Goal: Task Accomplishment & Management: Manage account settings

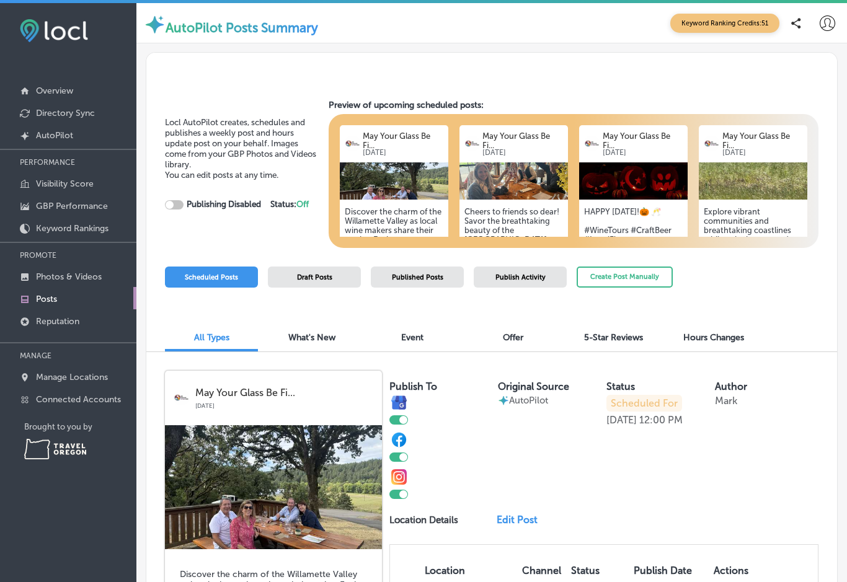
checkbox input "true"
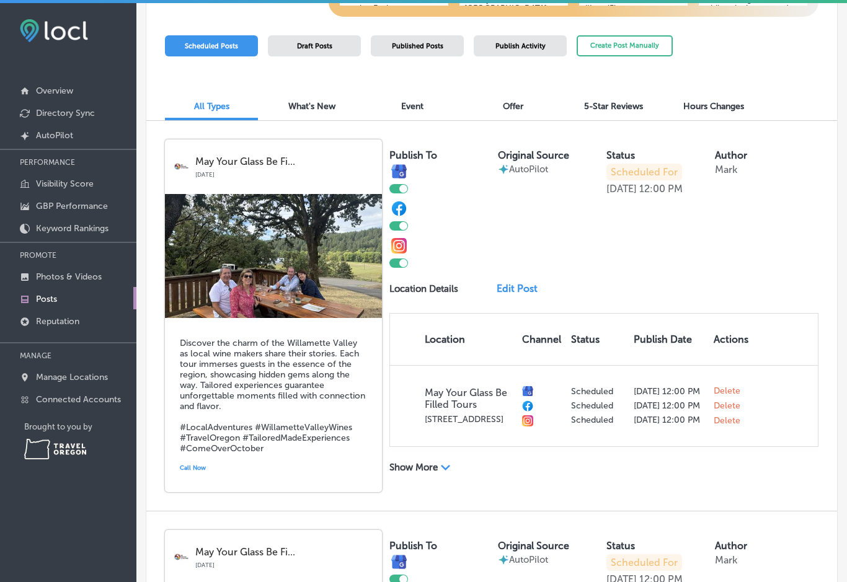
scroll to position [236, 0]
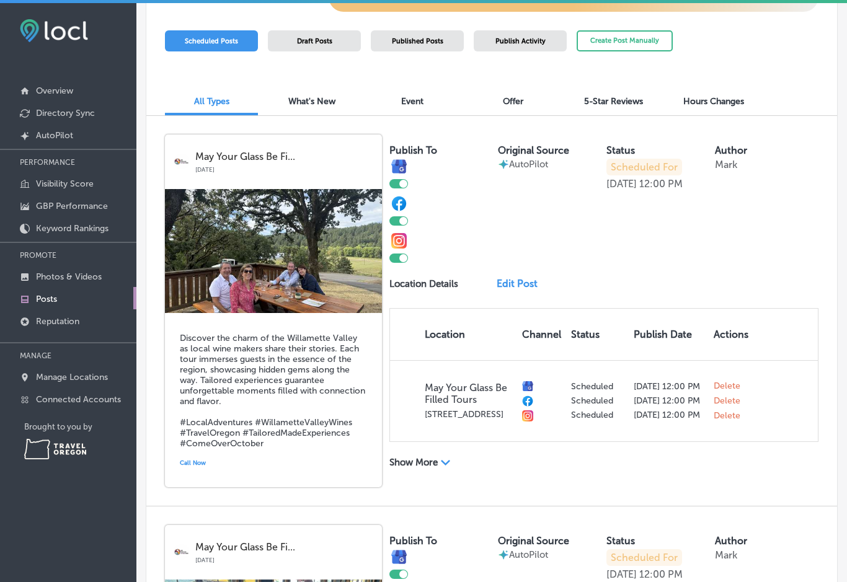
click at [516, 286] on link "Edit Post" at bounding box center [520, 284] width 48 height 12
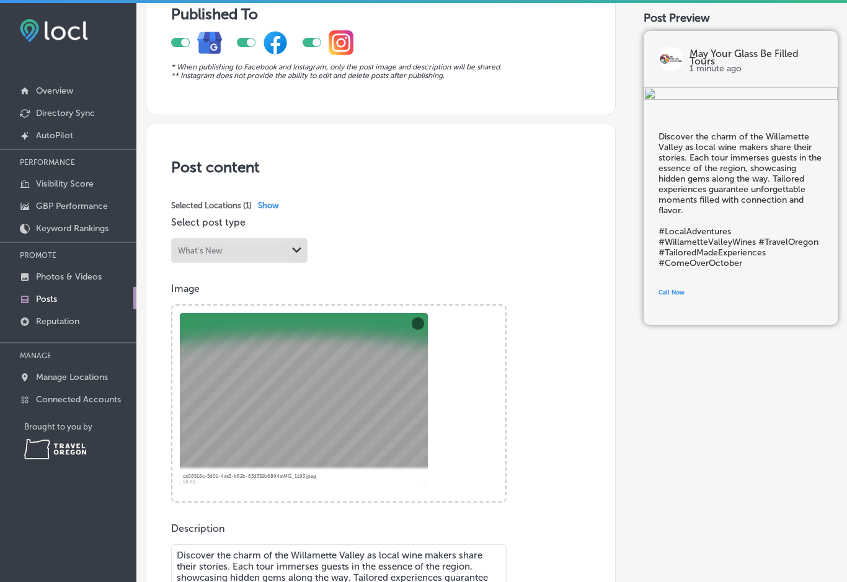
scroll to position [110, 0]
click at [420, 328] on button "Remove" at bounding box center [418, 323] width 12 height 12
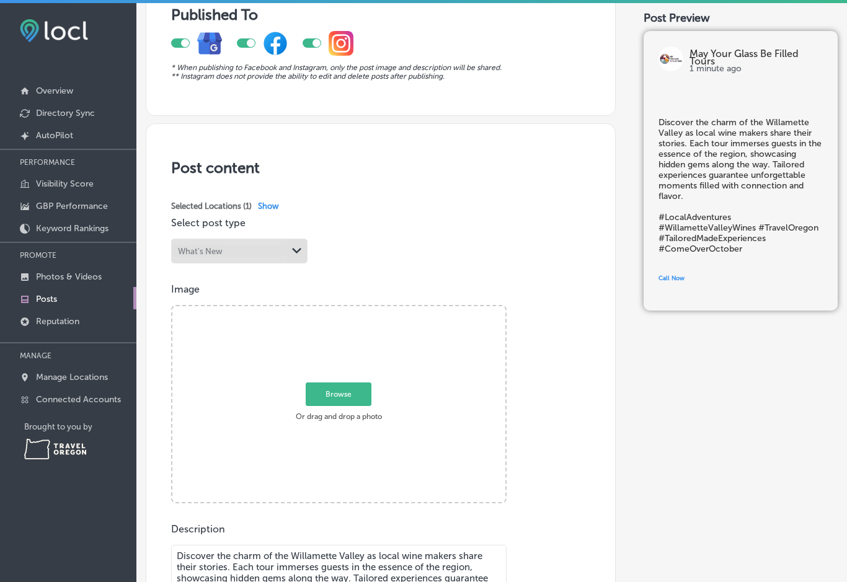
click at [352, 402] on span "Browse" at bounding box center [339, 394] width 66 height 24
click at [352, 310] on input "Browse Or drag and drop a photo" at bounding box center [338, 308] width 333 height 4
type input "C:\fakepath\IMG_1389.jpeg"
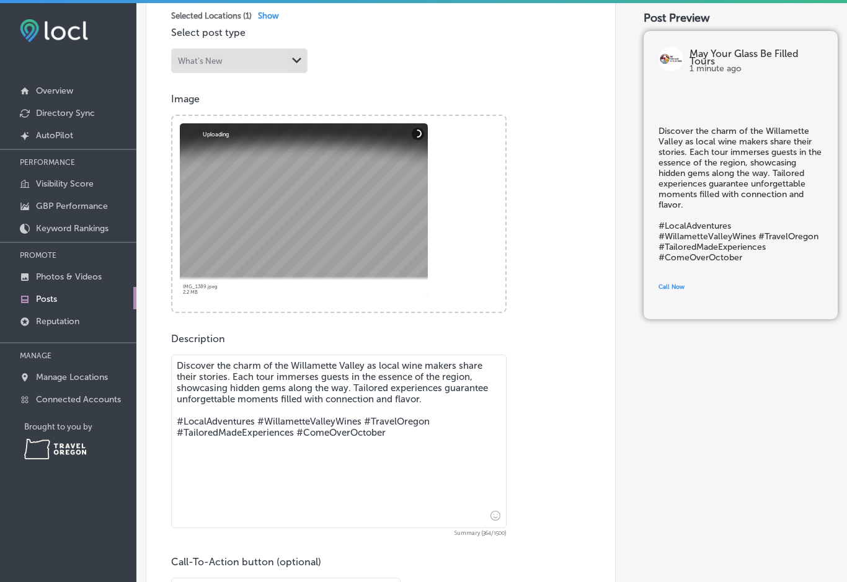
scroll to position [330, 0]
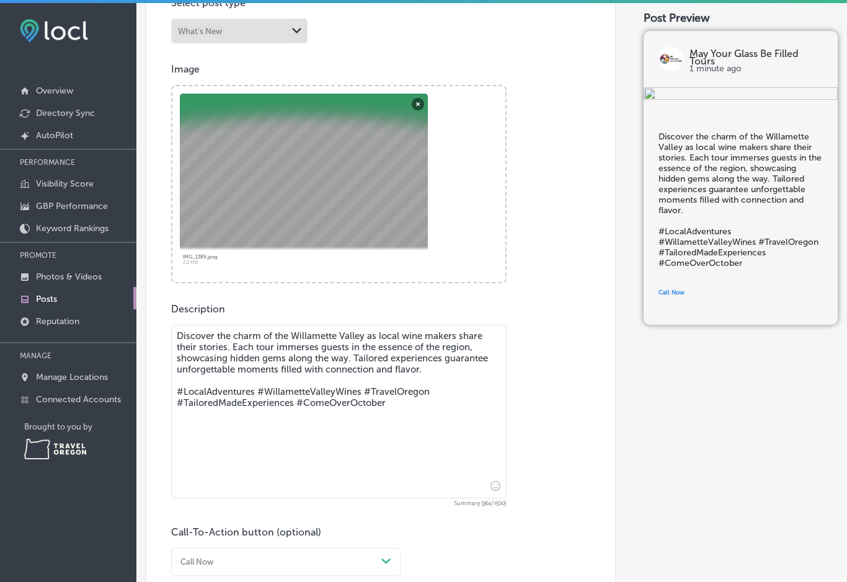
click at [347, 362] on textarea "Discover the charm of the Willamette Valley as local wine makers share their st…" at bounding box center [338, 412] width 335 height 174
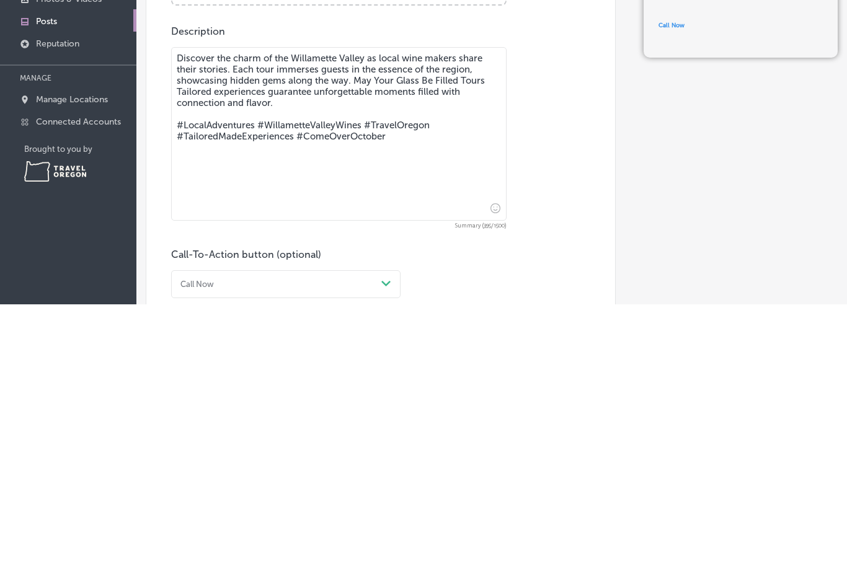
click at [209, 325] on textarea "Discover the charm of the Willamette Valley as local wine makers share their st…" at bounding box center [338, 412] width 335 height 174
click at [343, 325] on textarea "Discover the charm of the Willamette Valley as local wine makers share their st…" at bounding box center [338, 412] width 335 height 174
click at [356, 325] on textarea "Discover the charm of the Willamette Valley as local wine makers share their st…" at bounding box center [338, 412] width 335 height 174
click at [401, 325] on textarea "Discover the charm of the Willamette Valley as local wine makers share their st…" at bounding box center [338, 412] width 335 height 174
click at [345, 325] on textarea "Discover the charm of the Willamette Valley as local wine makers share their st…" at bounding box center [338, 412] width 335 height 174
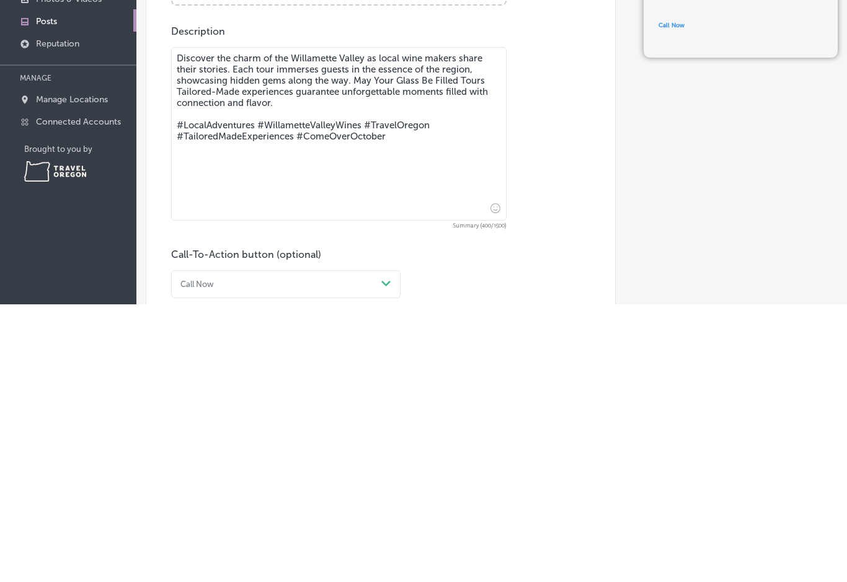
click at [333, 325] on textarea "Discover the charm of the Willamette Valley as local wine makers share their st…" at bounding box center [338, 412] width 335 height 174
click at [395, 325] on textarea "Discover the charm of the Willamette Valley as local wine makers share their st…" at bounding box center [338, 412] width 335 height 174
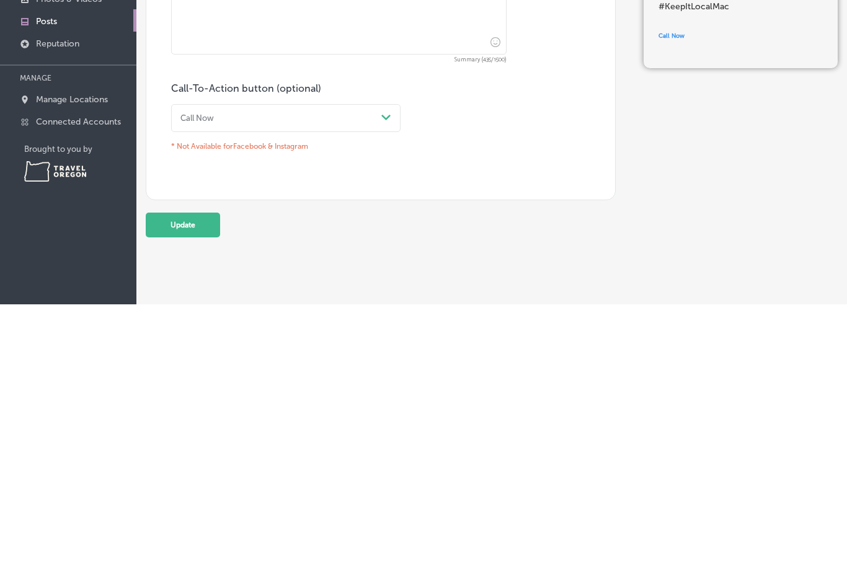
scroll to position [496, 0]
type textarea "Discover the charm of the Willamette Valley as local wine makers share their st…"
click at [193, 490] on button "Update" at bounding box center [183, 502] width 74 height 25
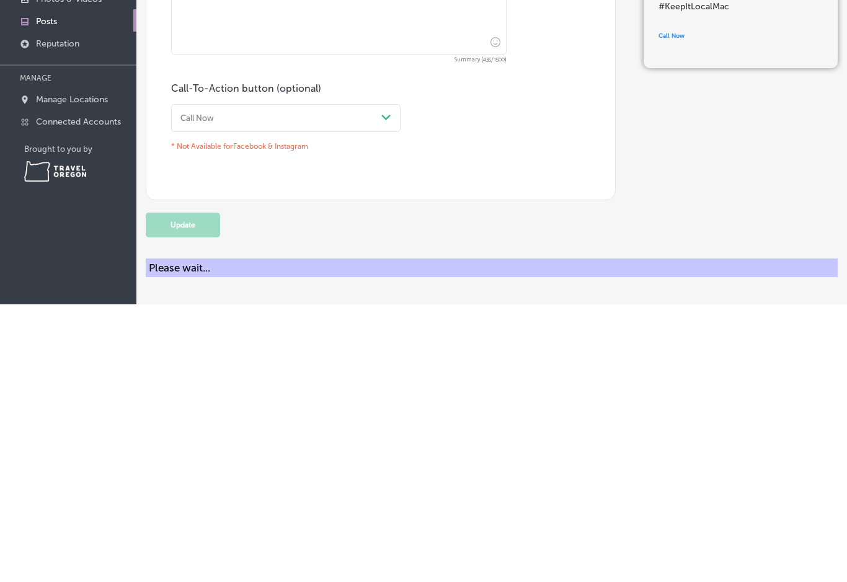
scroll to position [25, 0]
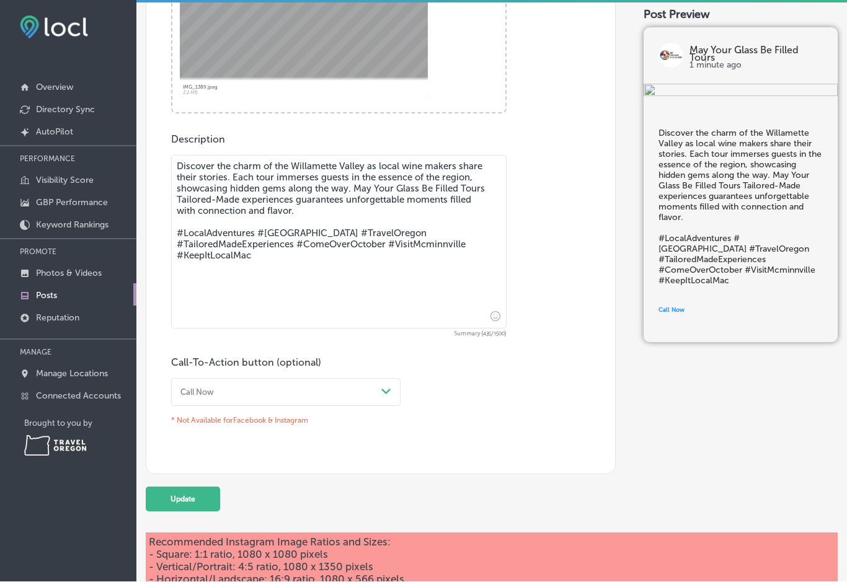
click at [193, 487] on button "Update" at bounding box center [183, 499] width 74 height 25
click at [546, 550] on p "Recommended Instagram Image Ratios and Sizes: - Square: 1:1 ratio, 1080 x 1080 …" at bounding box center [491, 561] width 685 height 50
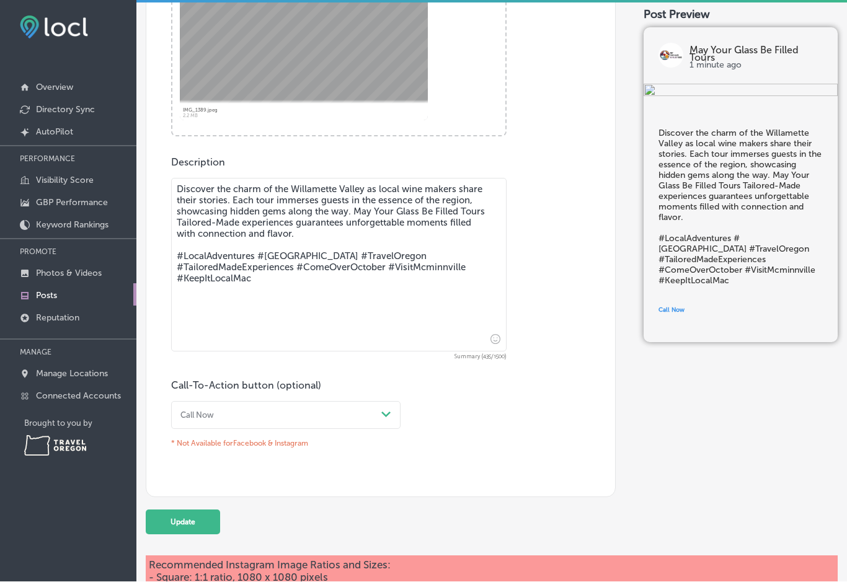
scroll to position [474, 0]
click at [199, 509] on button "Update" at bounding box center [183, 521] width 74 height 25
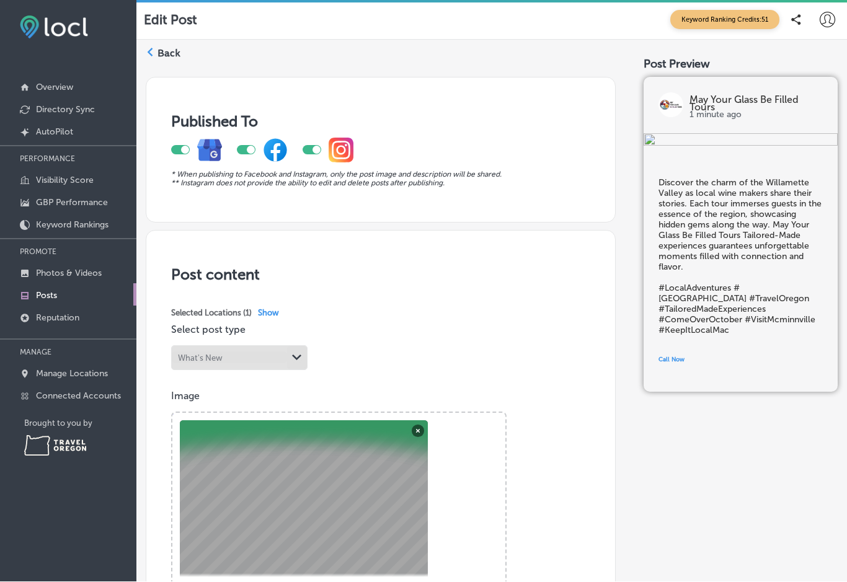
scroll to position [0, 0]
checkbox input "false"
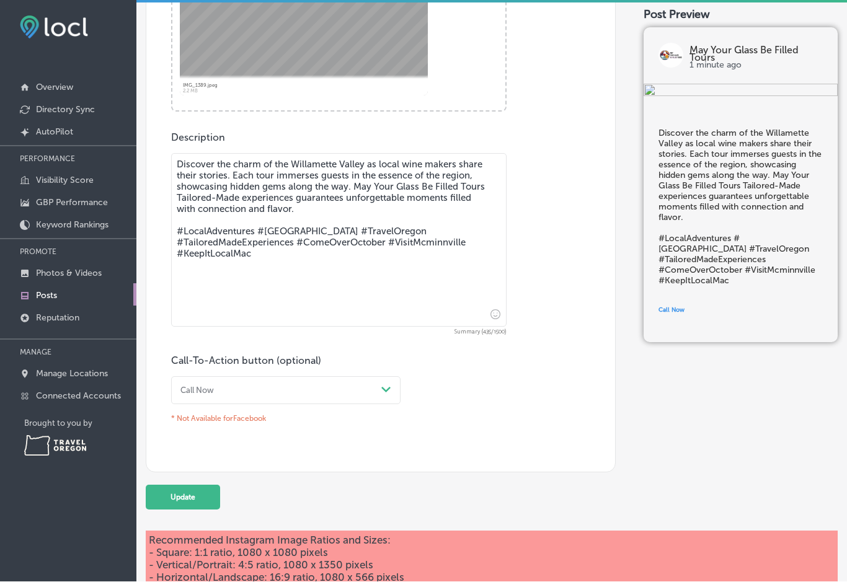
scroll to position [499, 0]
click at [192, 485] on button "Update" at bounding box center [183, 497] width 74 height 25
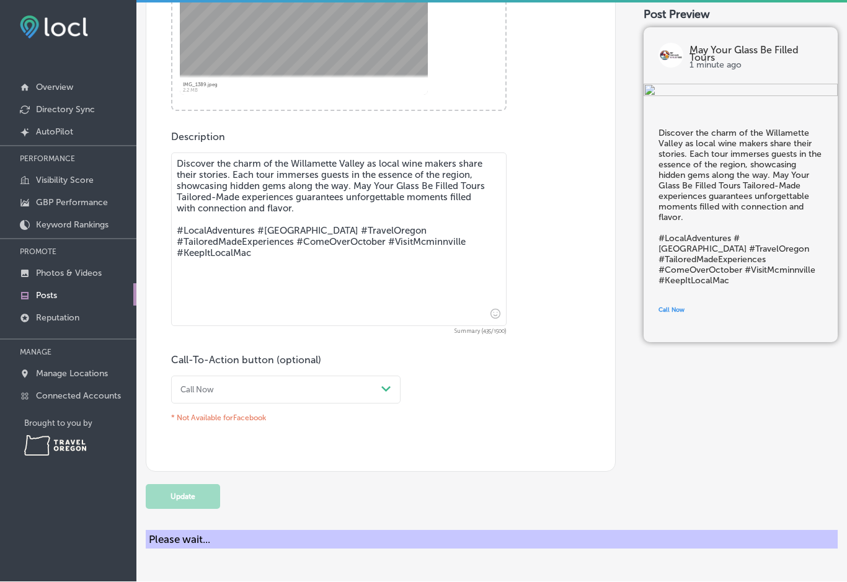
scroll to position [496, 0]
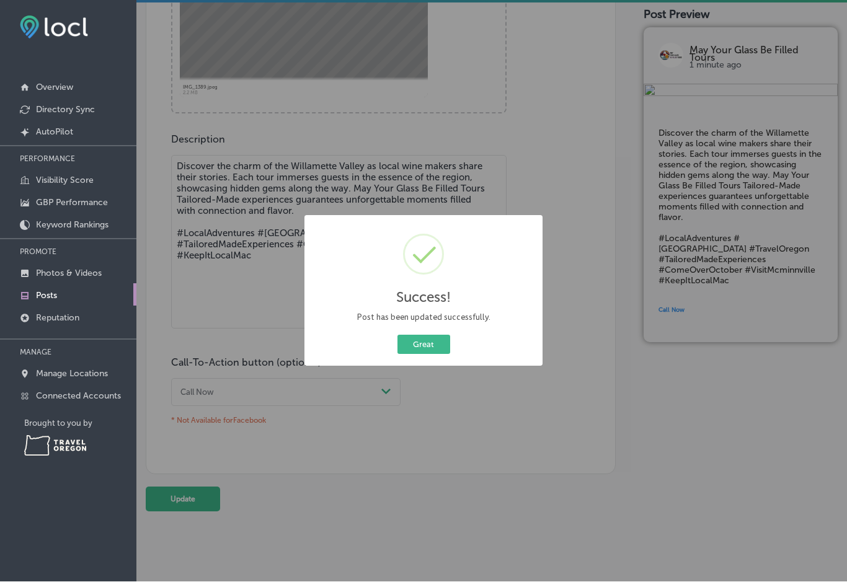
click at [430, 340] on button "Great" at bounding box center [423, 344] width 53 height 19
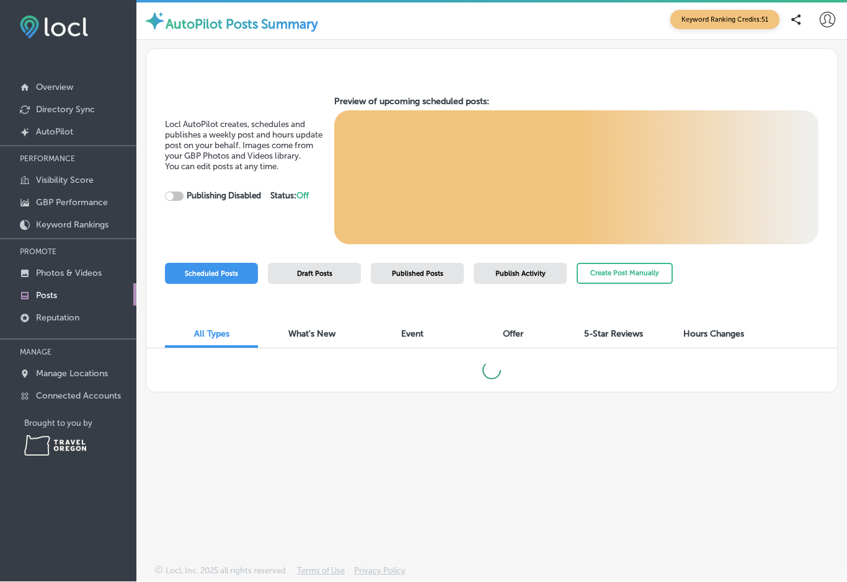
checkbox input "true"
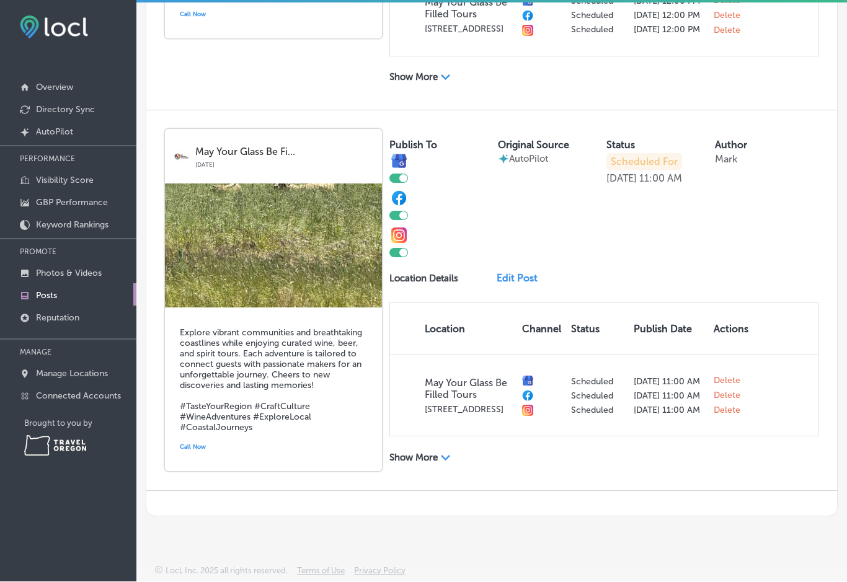
scroll to position [1491, 0]
click at [524, 273] on link "Edit Post" at bounding box center [520, 279] width 48 height 12
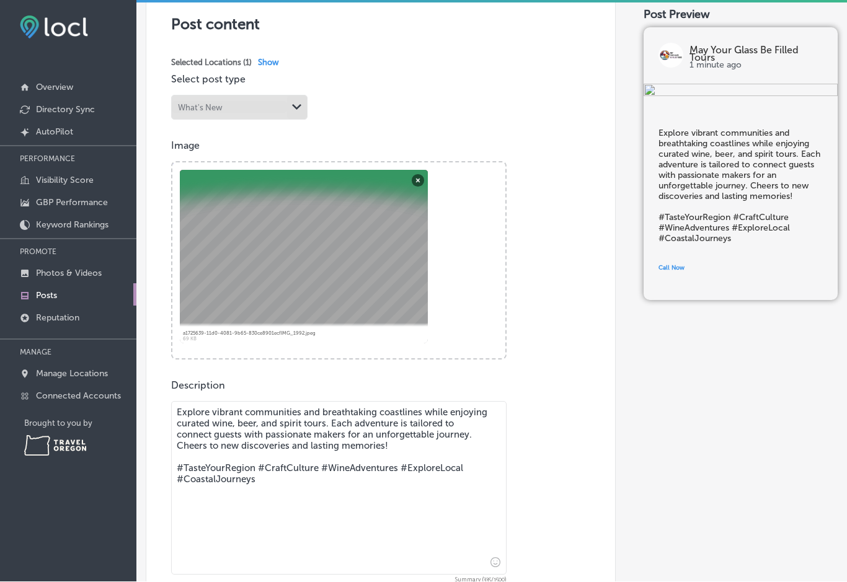
scroll to position [248, 0]
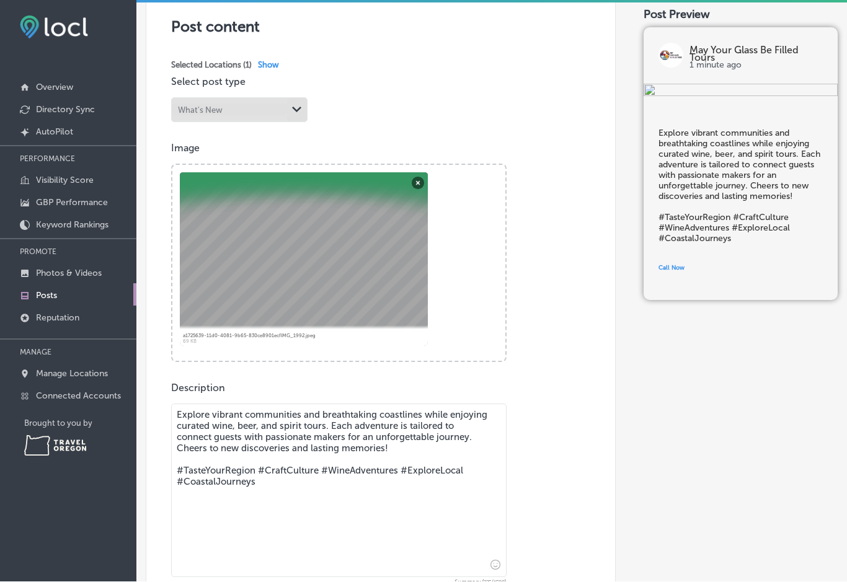
click at [237, 404] on textarea "Explore vibrant communities and breathtaking coastlines while enjoying curated …" at bounding box center [338, 491] width 335 height 174
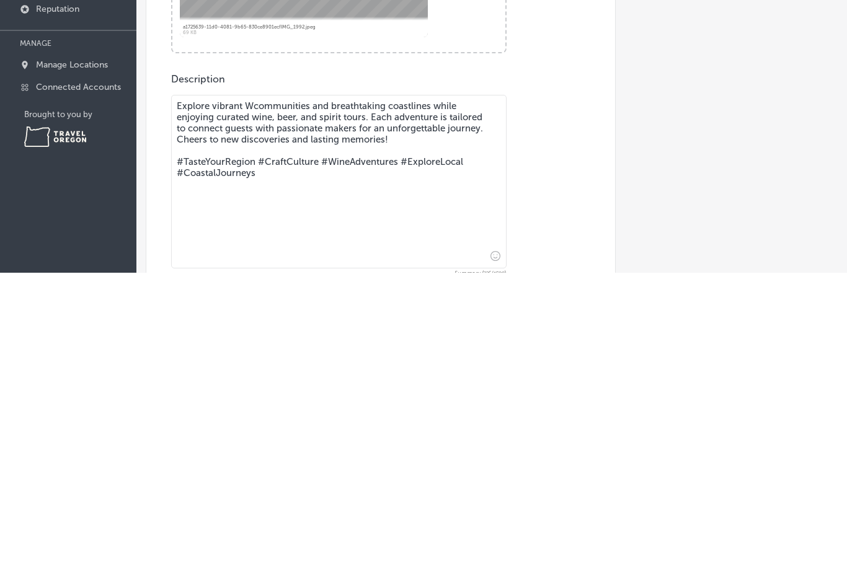
scroll to position [25, 0]
click at [374, 404] on textarea "Explore vibrant Willamette Valley communities and breathtaking coastlines while…" at bounding box center [338, 491] width 335 height 174
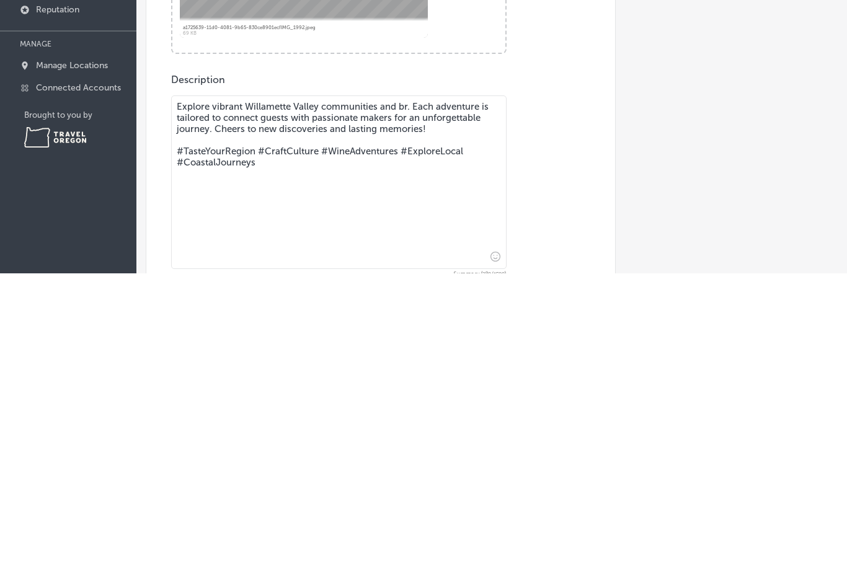
click at [309, 404] on textarea "Explore vibrant Willamette Valley communities and br. Each adventure is tailore…" at bounding box center [338, 491] width 335 height 174
click at [408, 404] on textarea "Explore vibrant [US_STATE] Wine Country communities and br. Each adventure is t…" at bounding box center [338, 491] width 335 height 174
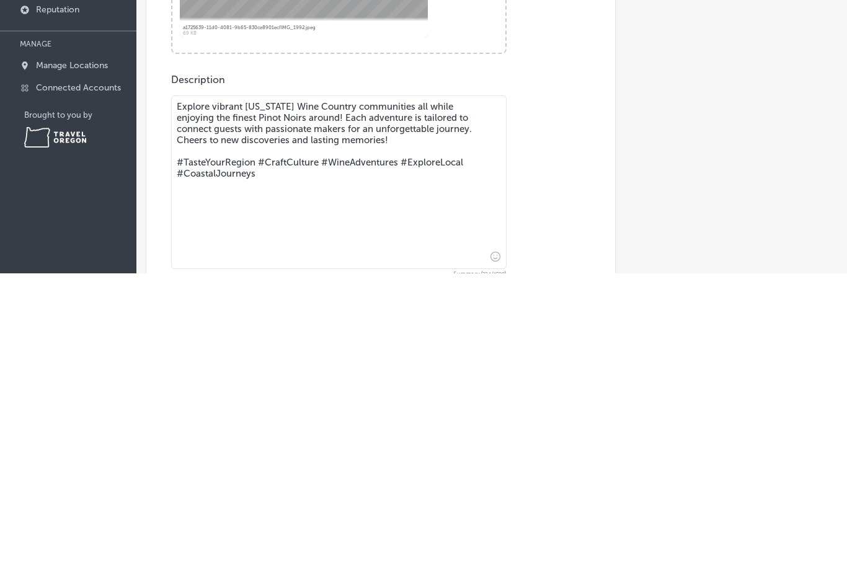
click at [222, 404] on textarea "Explore vibrant [US_STATE] Wine Country communities all while enjoying the fine…" at bounding box center [338, 491] width 335 height 174
click at [397, 404] on textarea "Explore vibrant [US_STATE] Wine Country communities all while enjoying the fine…" at bounding box center [338, 491] width 335 height 174
click at [289, 404] on textarea "Explore vibrant [US_STATE] Wine Country communities all while enjoying the fine…" at bounding box center [338, 491] width 335 height 174
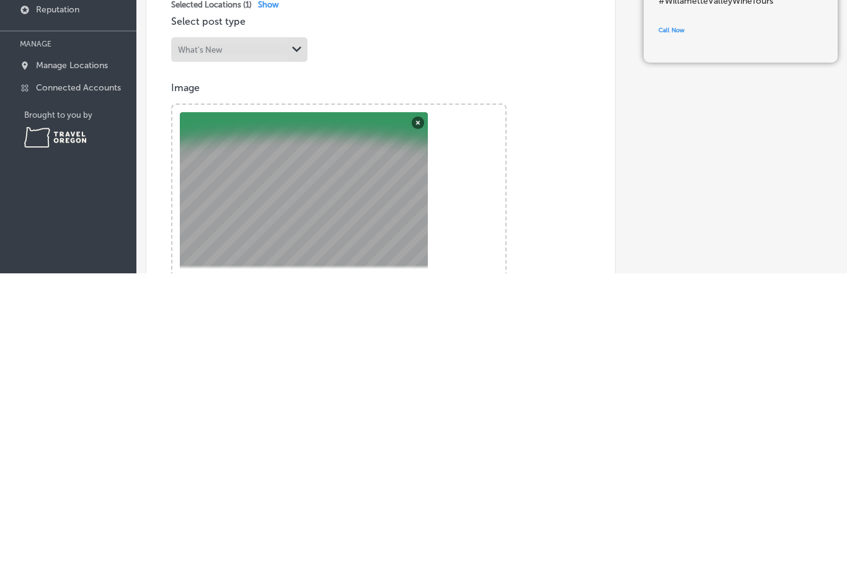
scroll to position [0, 0]
type textarea "Explore vibrant [US_STATE] Wine Country communities all while enjoying the fine…"
click at [420, 425] on button "Remove" at bounding box center [418, 431] width 12 height 12
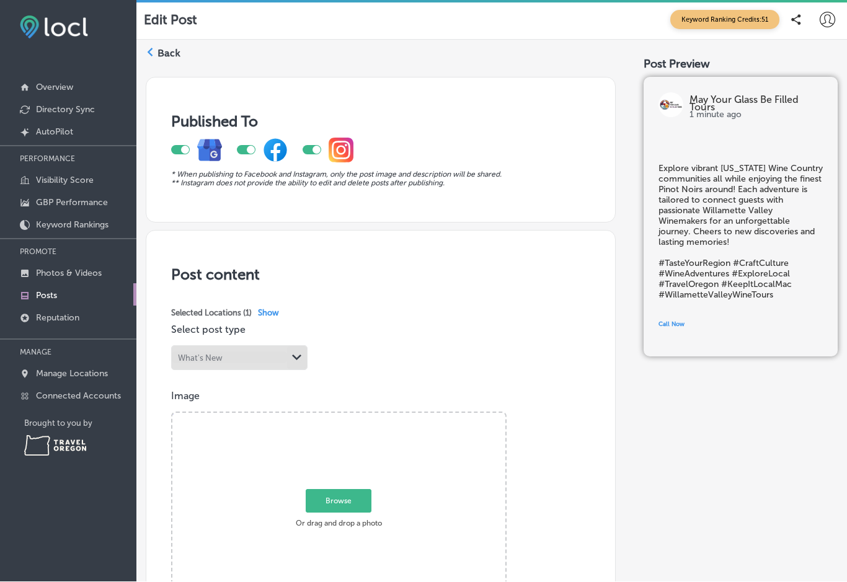
click at [354, 490] on span "Browse" at bounding box center [339, 502] width 66 height 24
click at [354, 417] on input "Browse Or drag and drop a photo" at bounding box center [338, 415] width 333 height 4
type input "C:\fakepath\IMG_2155.jpeg"
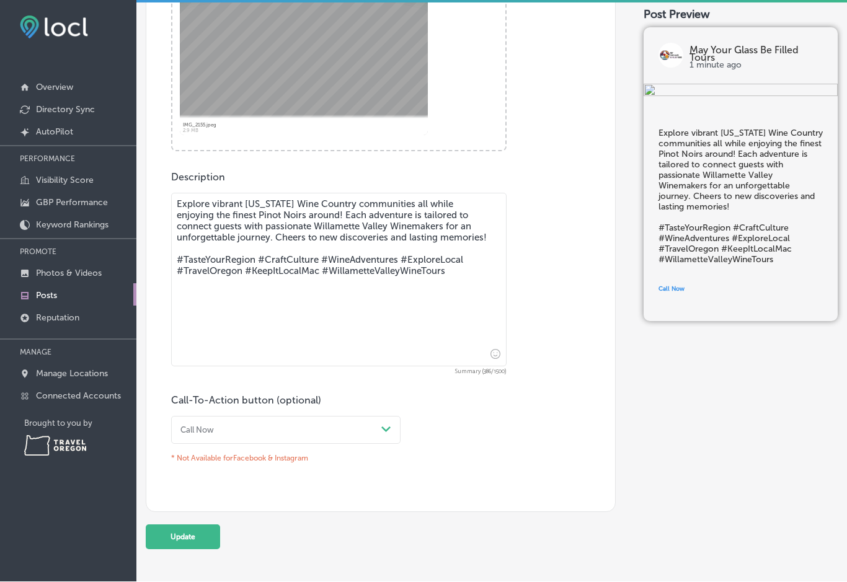
scroll to position [482, 0]
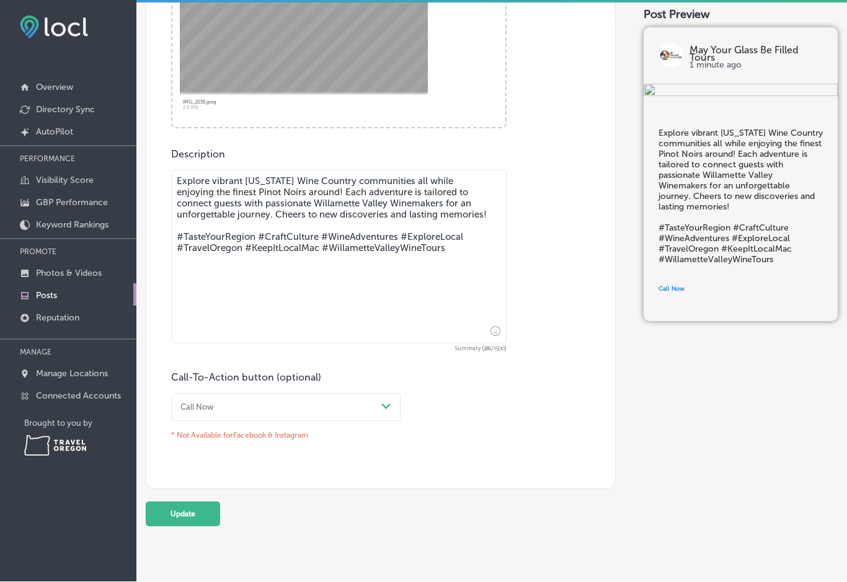
click at [196, 502] on button "Update" at bounding box center [183, 514] width 74 height 25
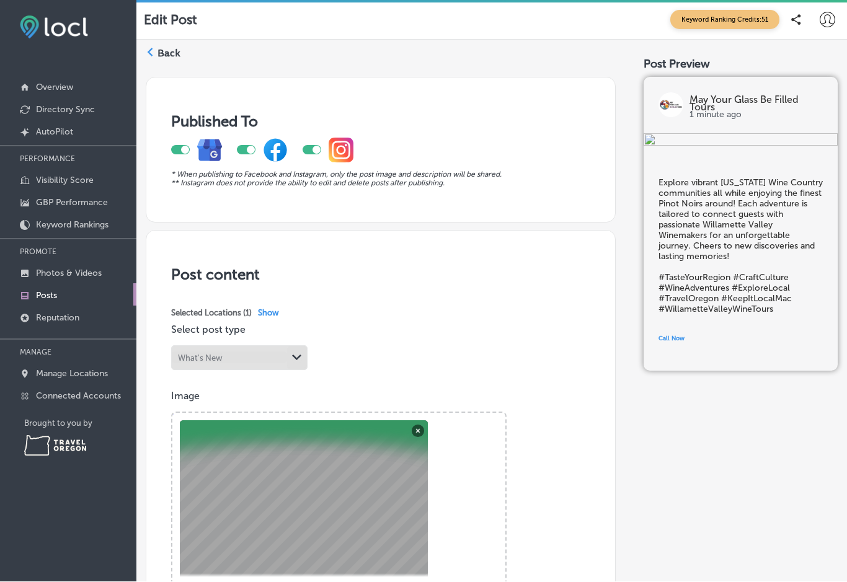
scroll to position [0, 0]
click at [311, 146] on div at bounding box center [311, 150] width 19 height 9
checkbox input "false"
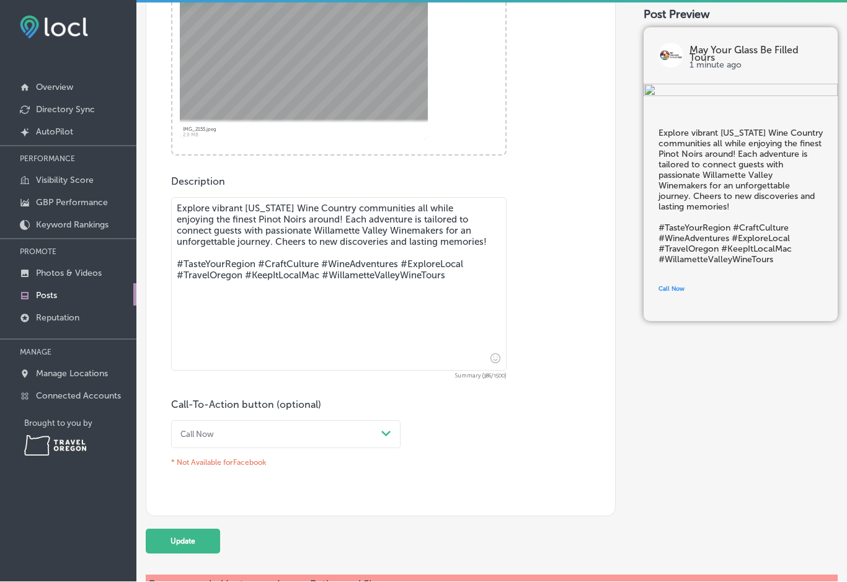
scroll to position [458, 0]
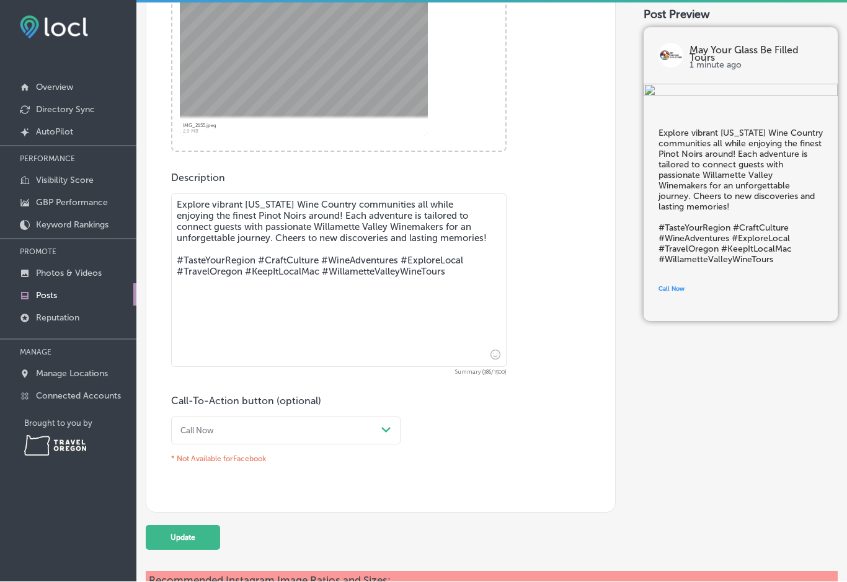
click at [205, 526] on button "Update" at bounding box center [183, 538] width 74 height 25
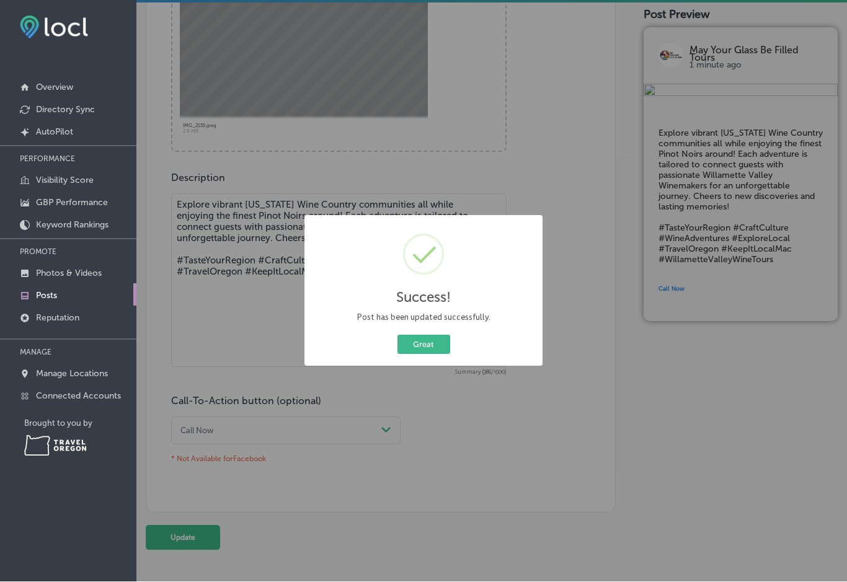
click at [431, 340] on button "Great" at bounding box center [423, 344] width 53 height 19
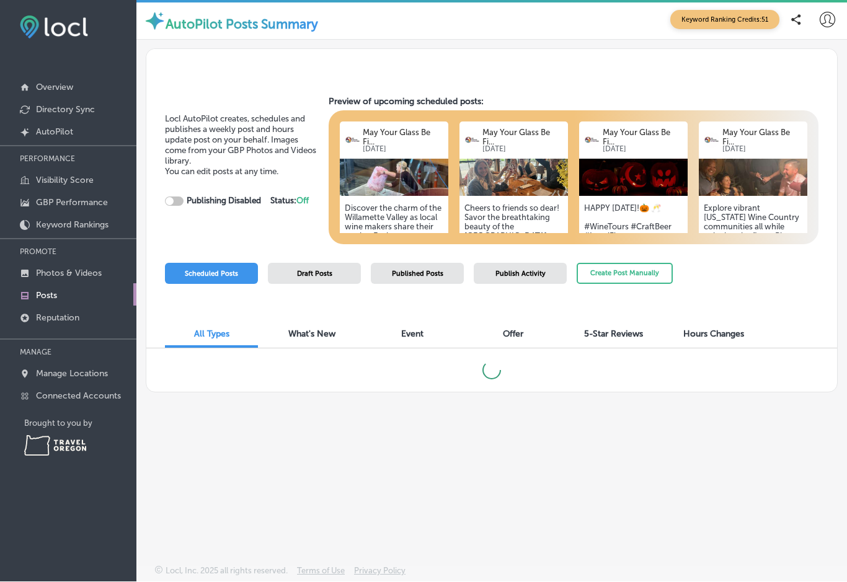
checkbox input "true"
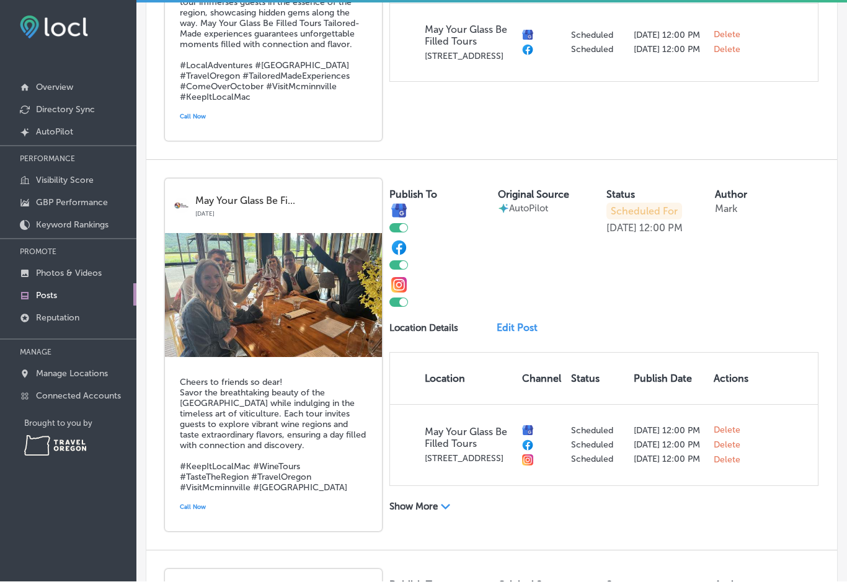
scroll to position [590, 0]
click at [524, 328] on link "Edit Post" at bounding box center [520, 328] width 48 height 12
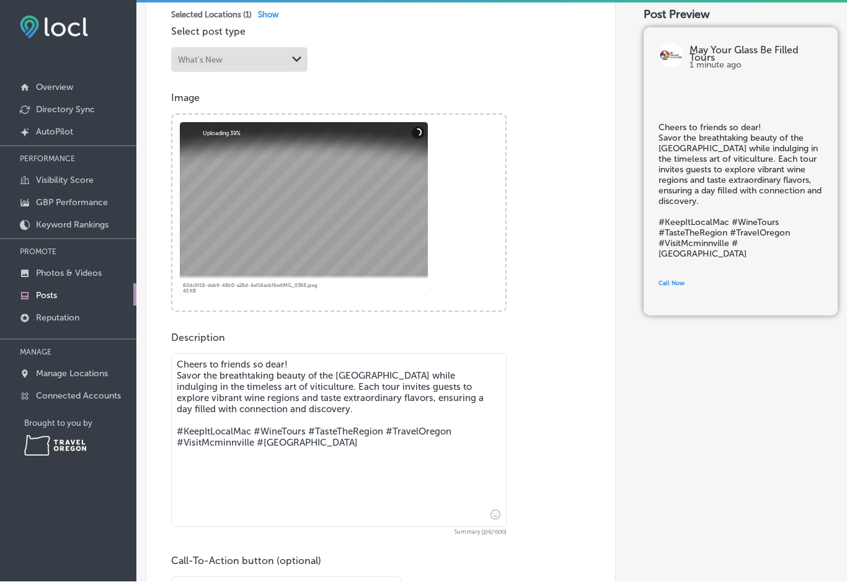
scroll to position [299, 0]
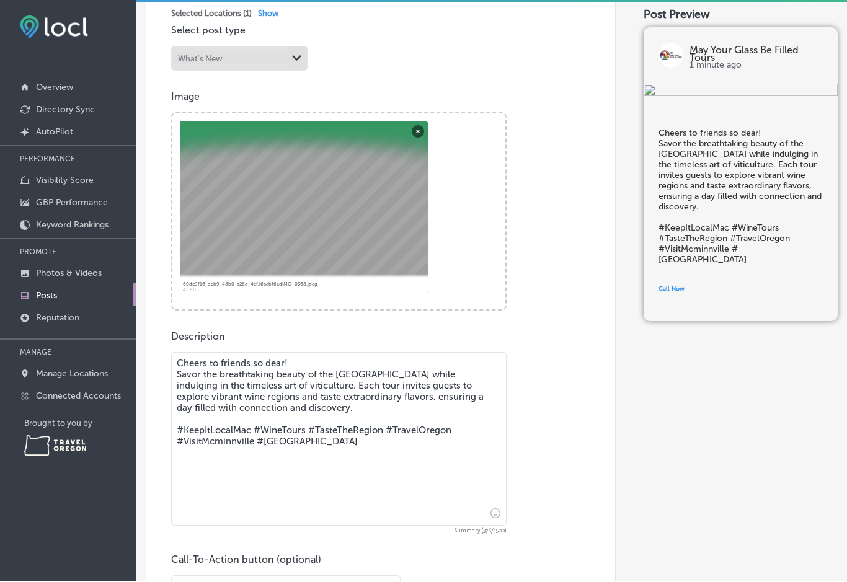
click at [304, 368] on textarea "Cheers to friends so dear! Savor the breathtaking beauty of the [GEOGRAPHIC_DAT…" at bounding box center [338, 440] width 335 height 174
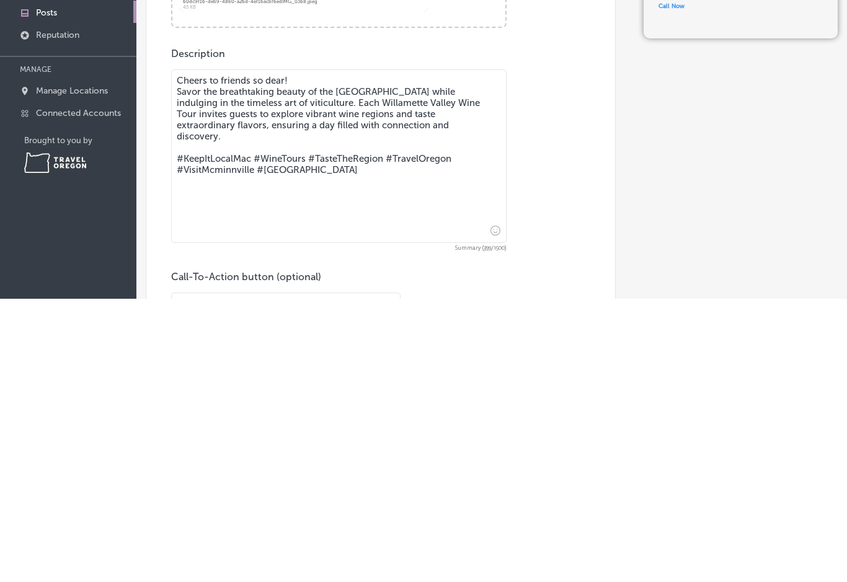
click at [262, 353] on textarea "Cheers to friends so dear! Savor the breathtaking beauty of the [GEOGRAPHIC_DAT…" at bounding box center [338, 440] width 335 height 174
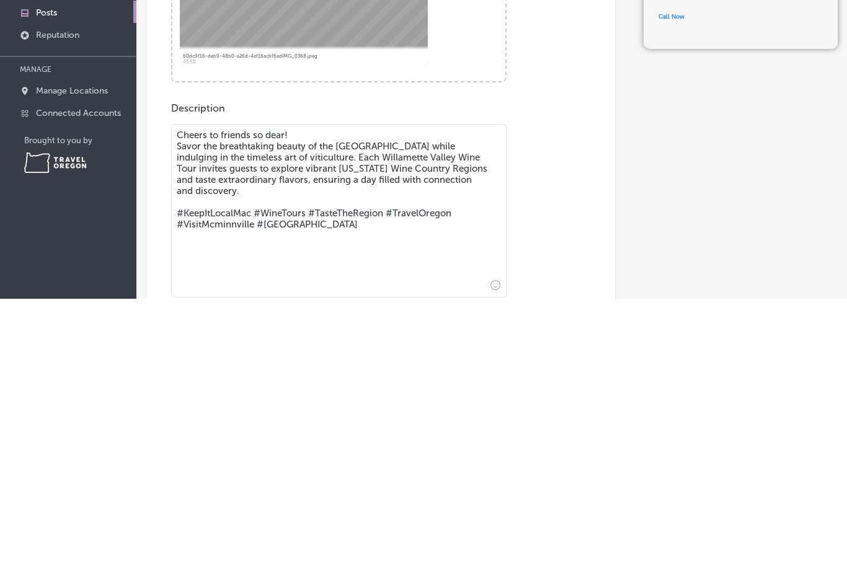
scroll to position [246, 0]
click at [211, 406] on textarea "Cheers to friends so dear! Savor the breathtaking beauty of the [GEOGRAPHIC_DAT…" at bounding box center [338, 493] width 335 height 174
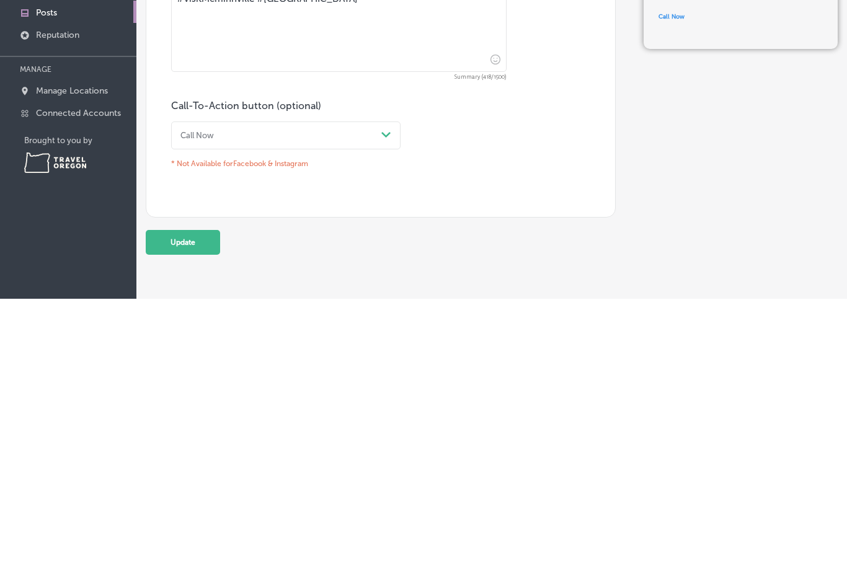
scroll to position [472, 0]
type textarea "Cheers to friends so dear! Savor the breathtaking beauty of the [GEOGRAPHIC_DAT…"
click at [203, 512] on button "Update" at bounding box center [183, 524] width 74 height 25
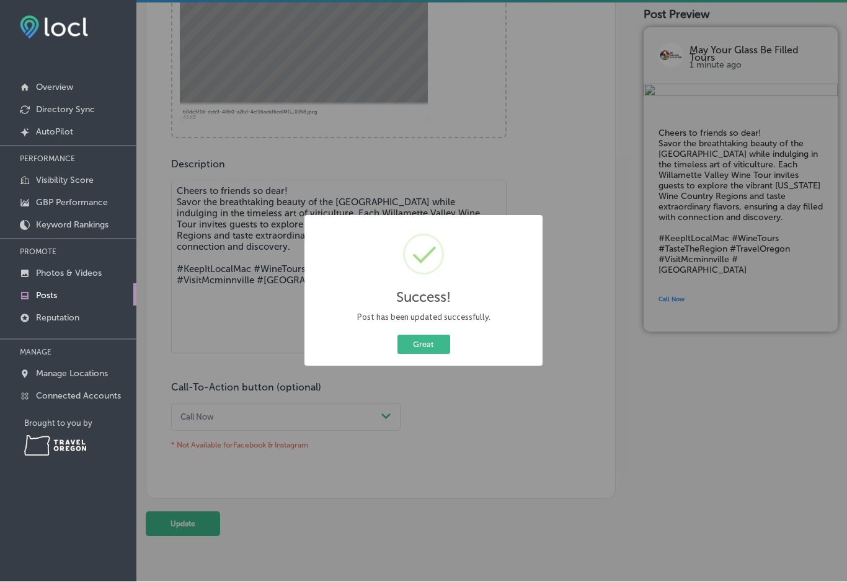
click at [429, 345] on button "Great" at bounding box center [423, 344] width 53 height 19
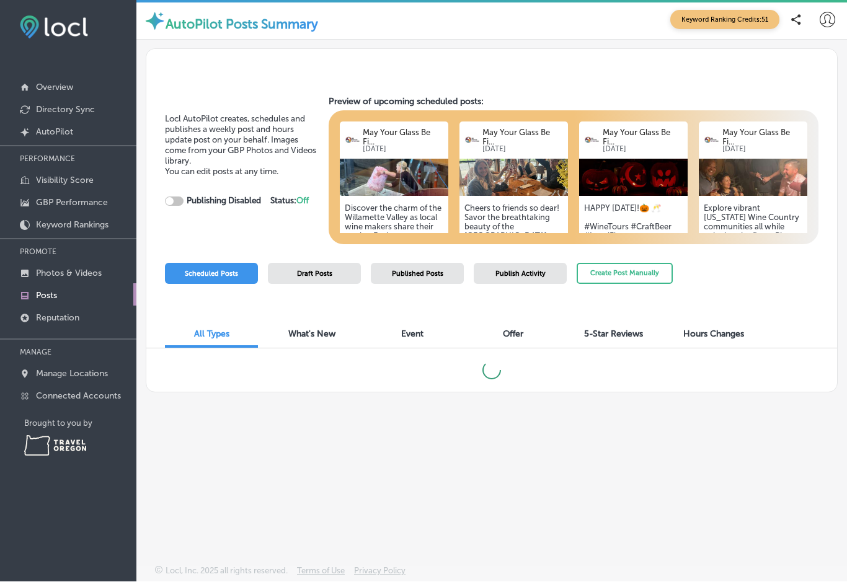
click at [73, 89] on p "Overview" at bounding box center [54, 87] width 37 height 11
